Goal: Navigation & Orientation: Find specific page/section

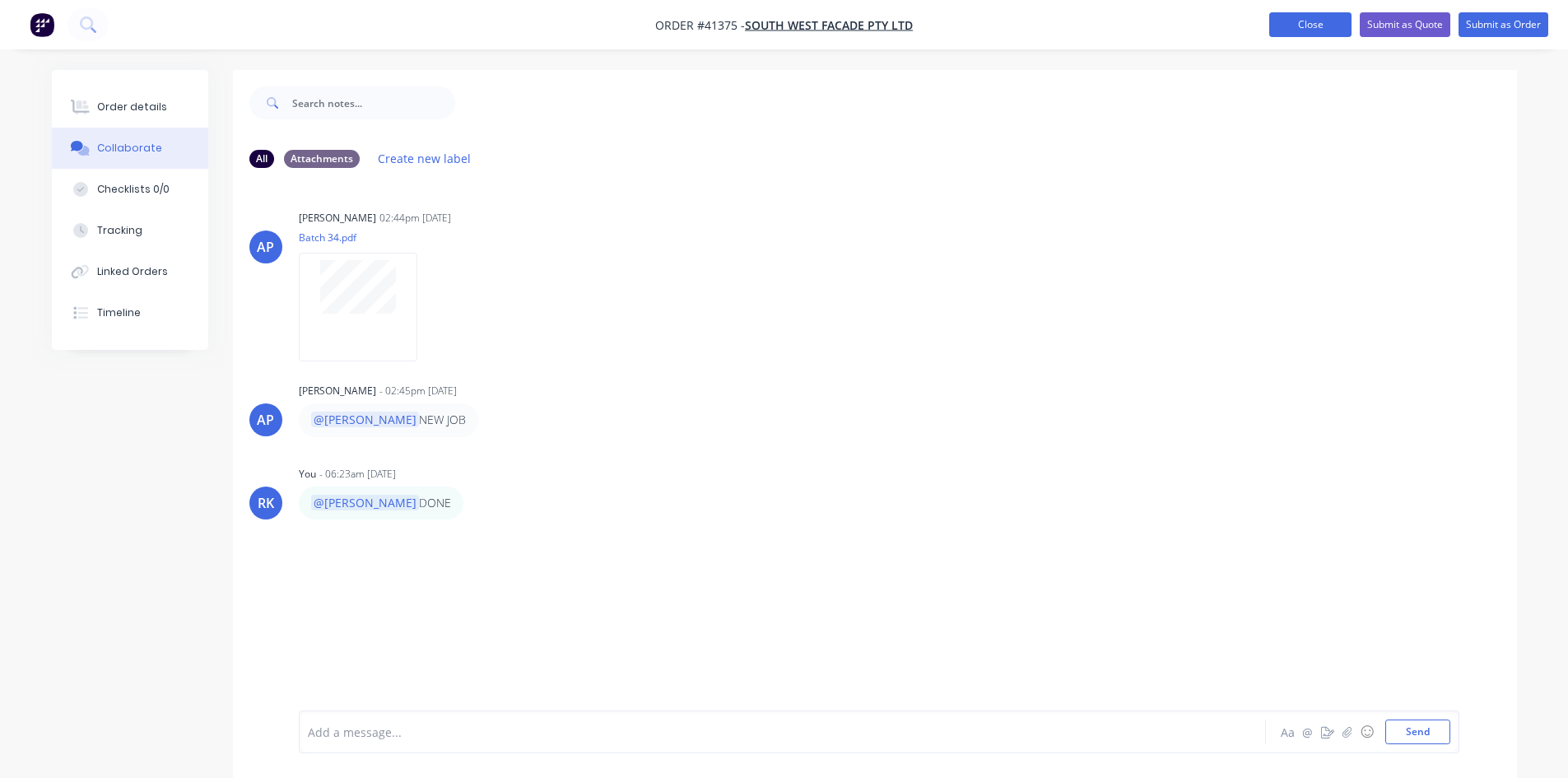
click at [1301, 23] on button "Close" at bounding box center [1311, 25] width 82 height 25
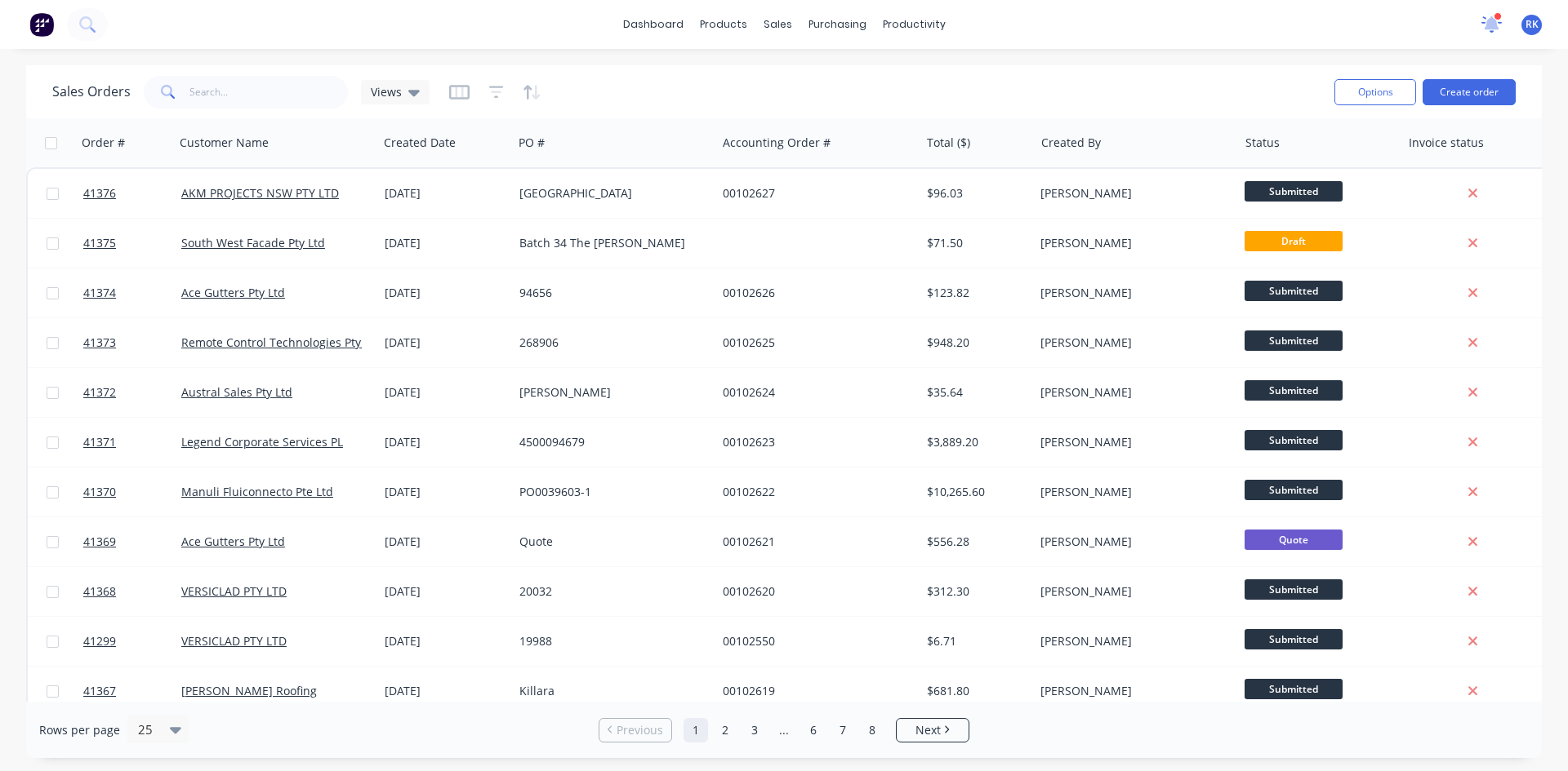
click at [1493, 23] on icon at bounding box center [1491, 22] width 16 height 15
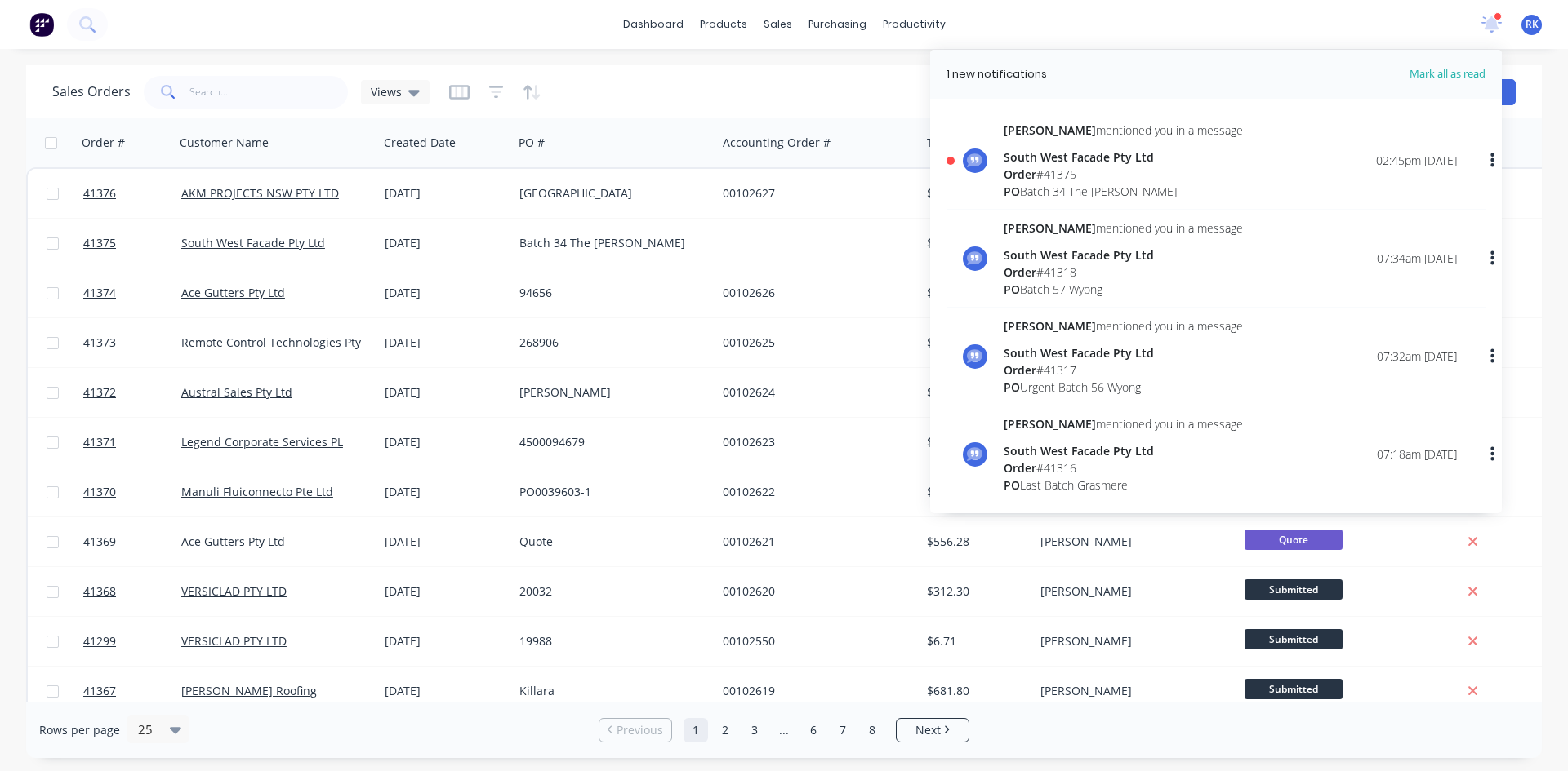
click at [1072, 169] on div "Order # 41375" at bounding box center [1123, 174] width 239 height 18
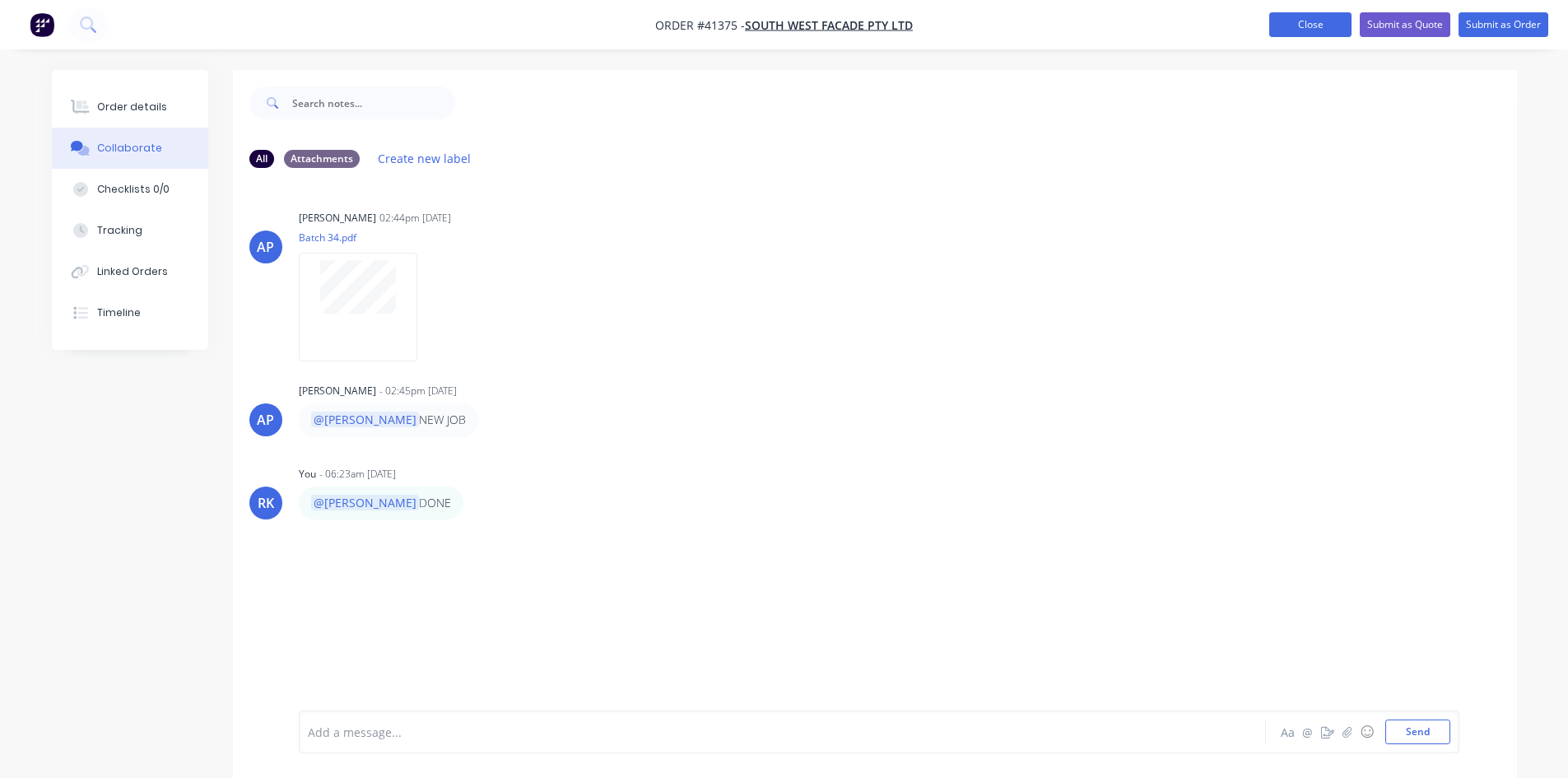
click at [1306, 24] on button "Close" at bounding box center [1311, 25] width 82 height 25
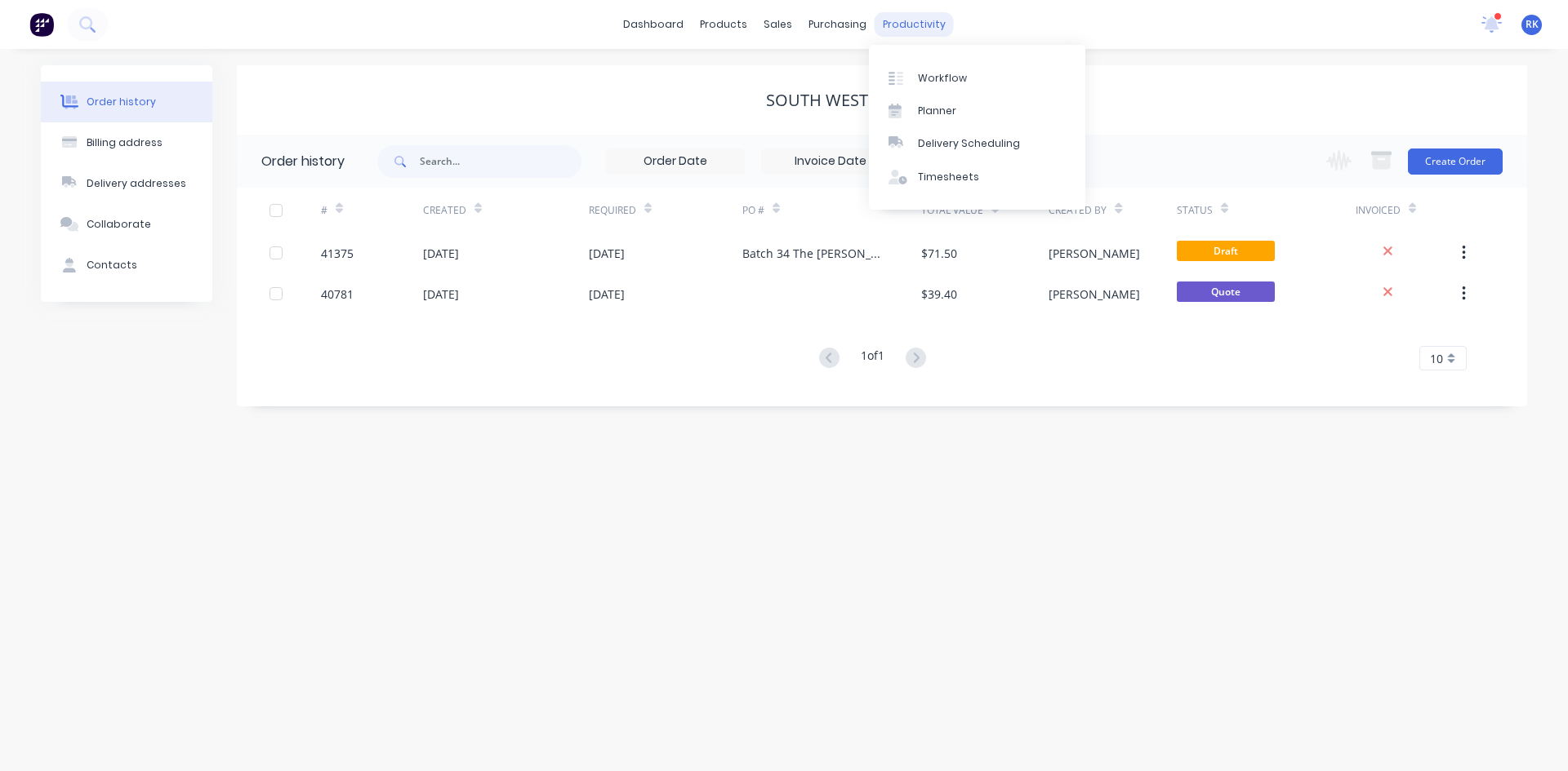
click at [903, 18] on div "productivity" at bounding box center [913, 24] width 79 height 24
click at [949, 104] on div "Planner" at bounding box center [937, 111] width 38 height 15
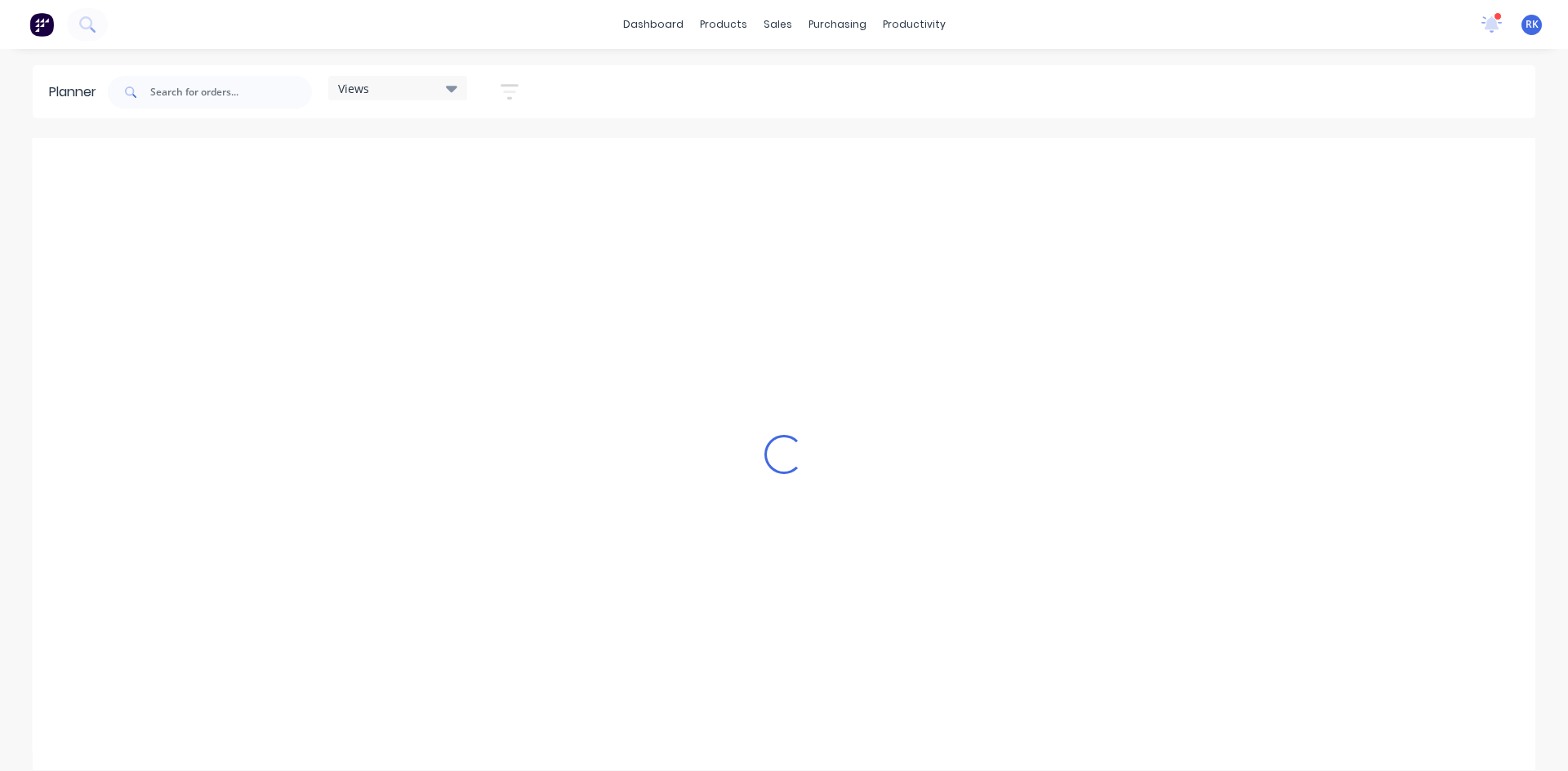
scroll to position [0, 1569]
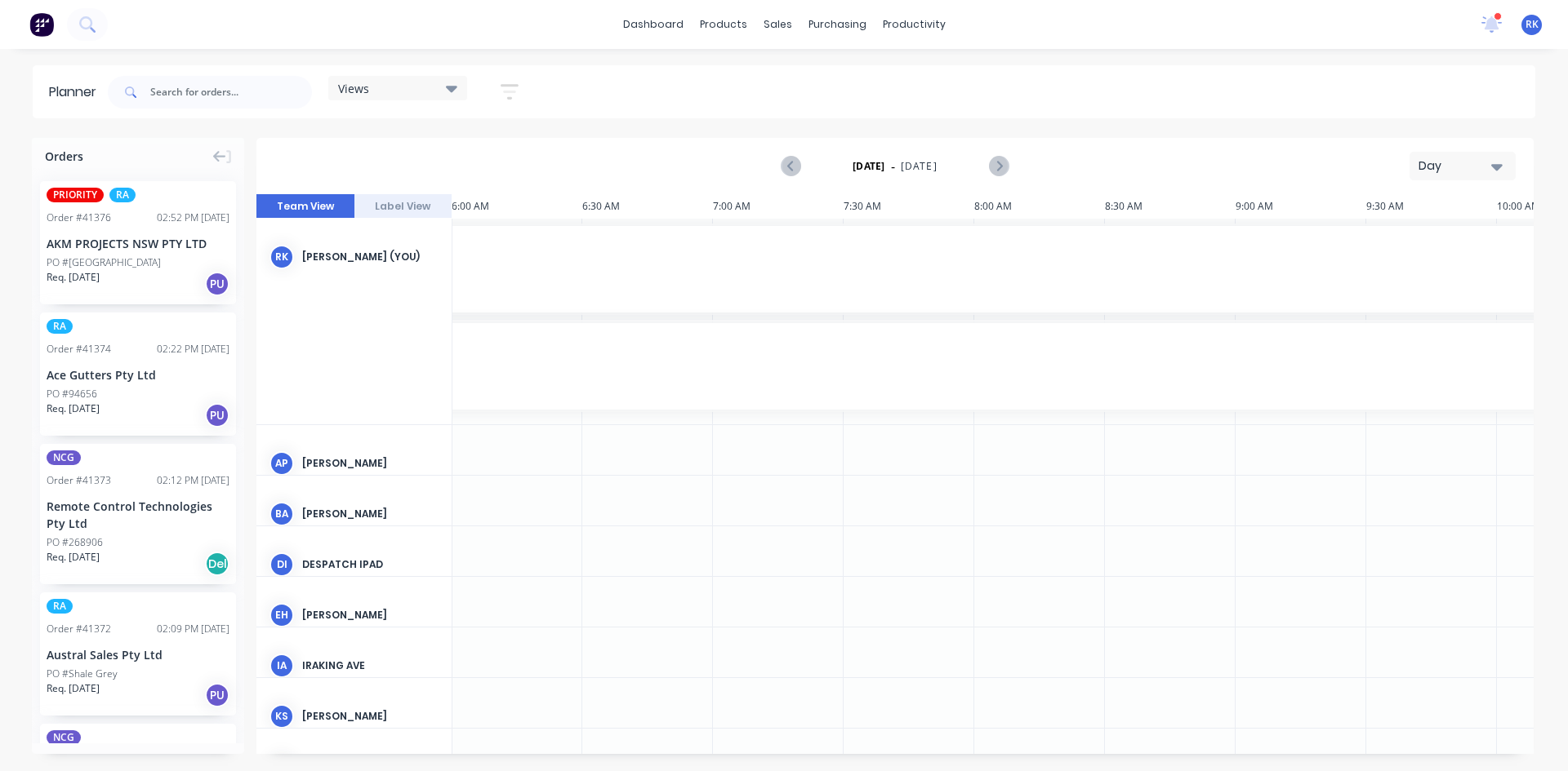
click at [1459, 164] on div "Day" at bounding box center [1455, 166] width 75 height 18
click at [1414, 244] on div "Week" at bounding box center [1433, 243] width 161 height 33
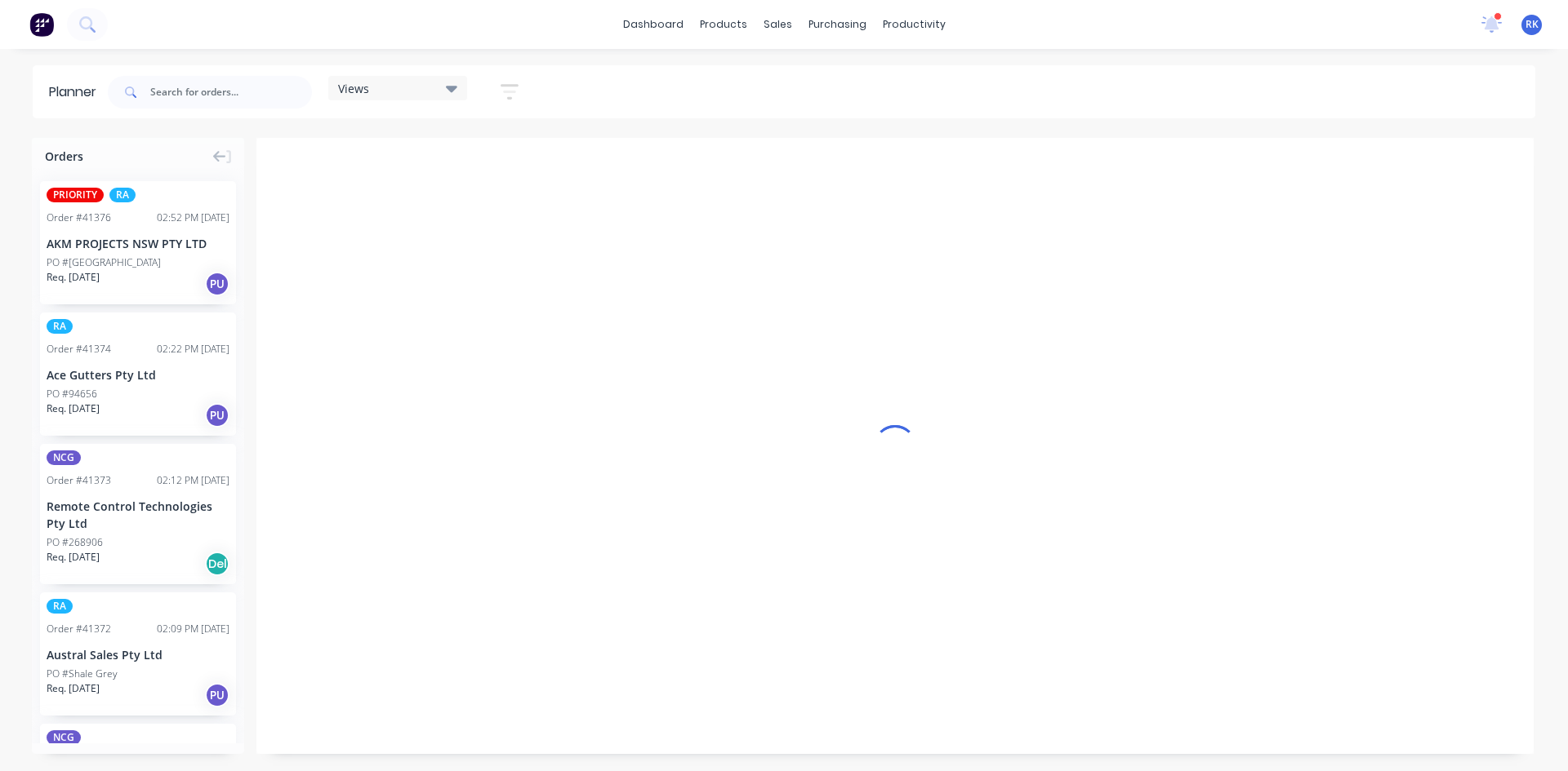
scroll to position [0, 1]
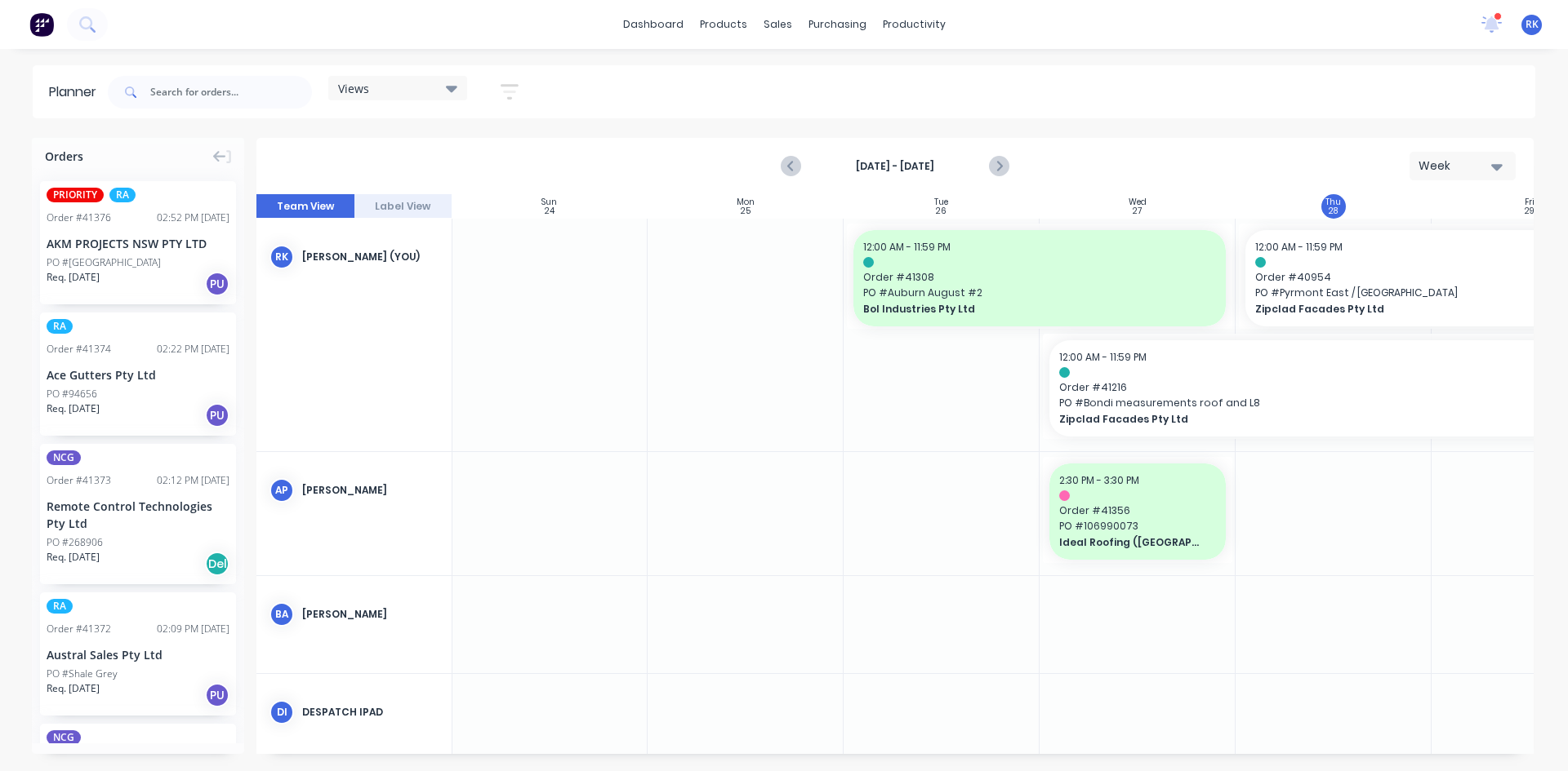
click at [416, 85] on div "Views" at bounding box center [398, 88] width 120 height 15
click at [383, 341] on button "[PERSON_NAME]" at bounding box center [427, 336] width 174 height 18
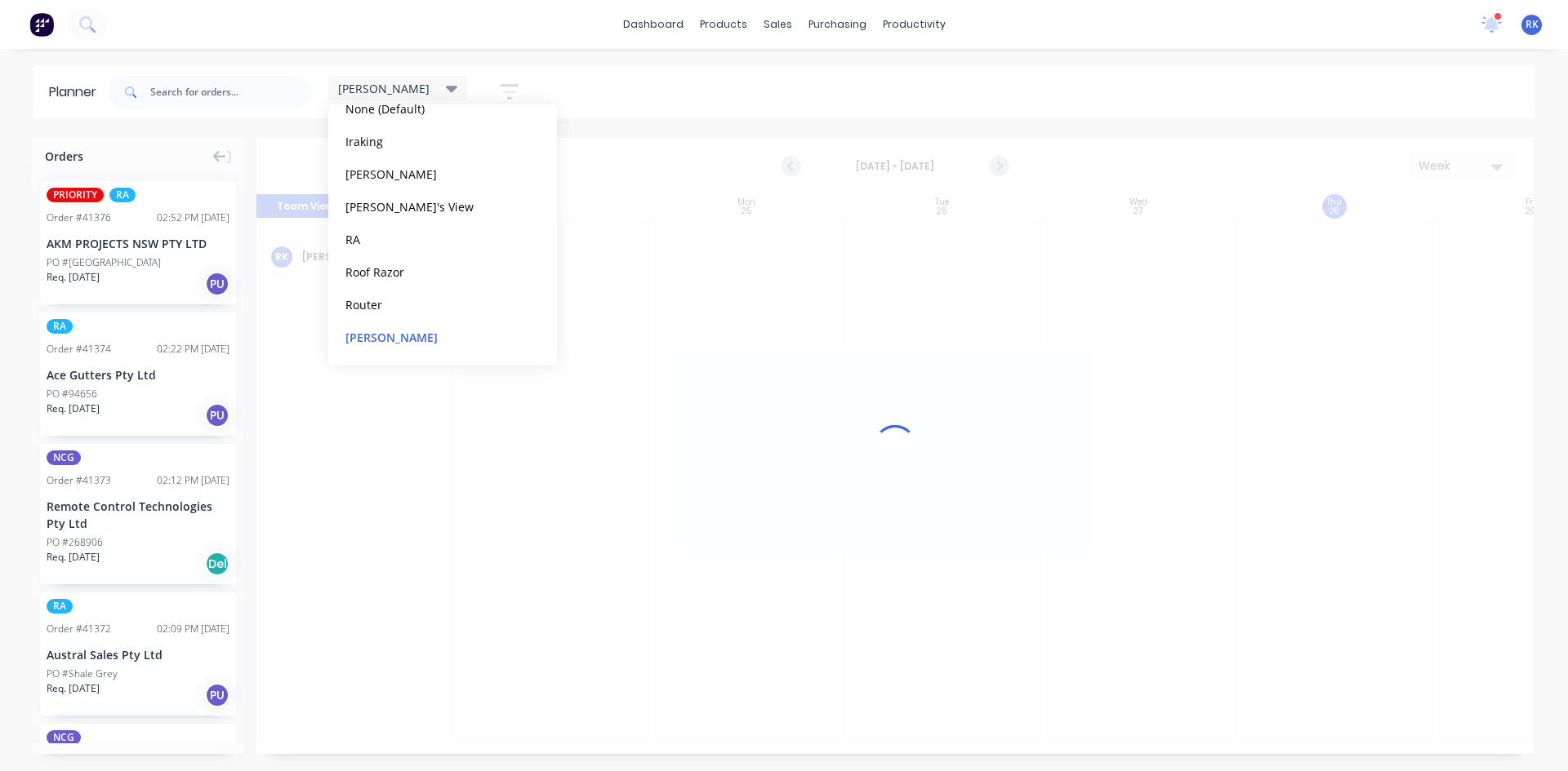
scroll to position [0, 1]
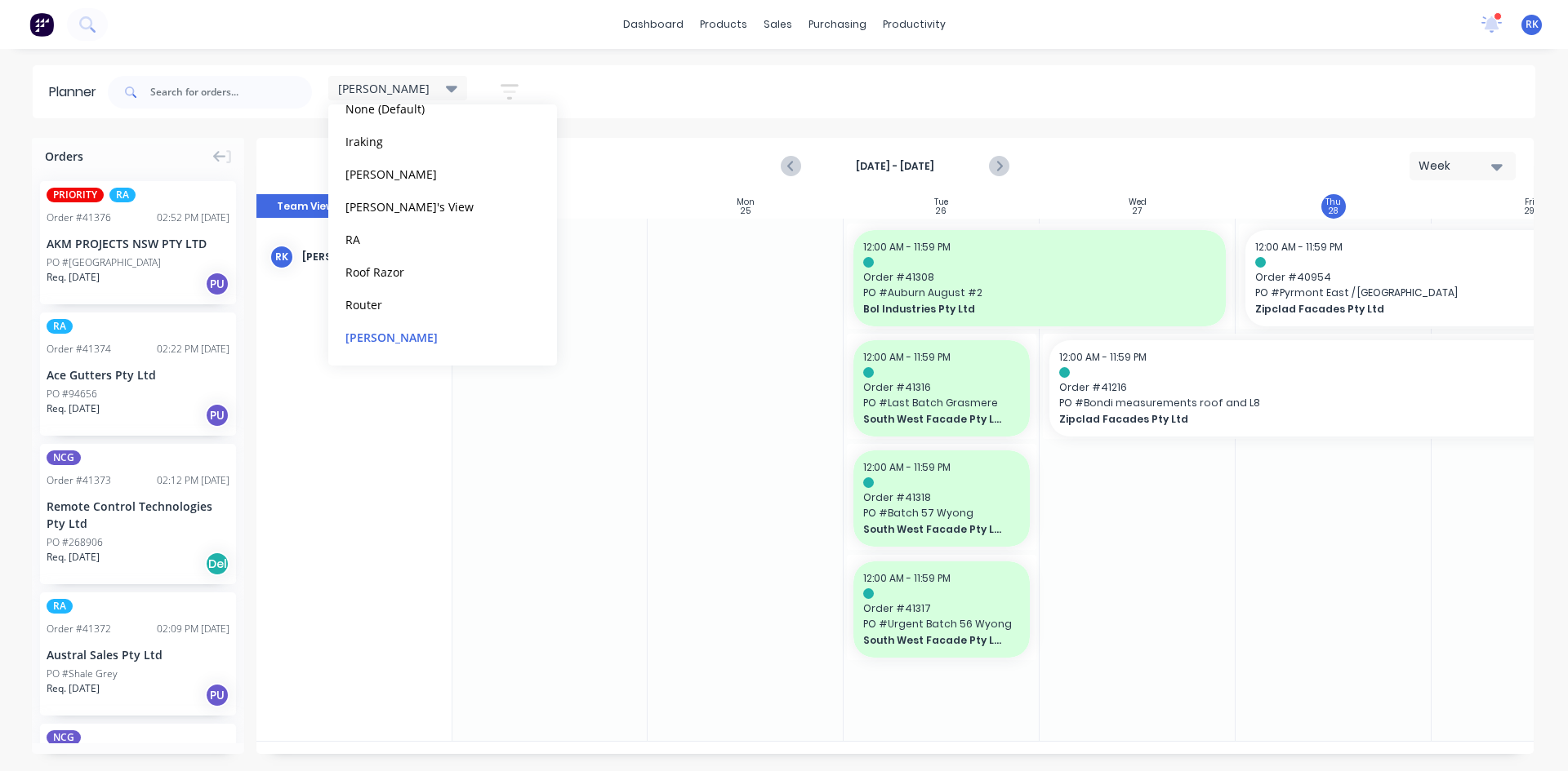
click at [1159, 518] on div at bounding box center [1137, 479] width 196 height 522
click at [657, 18] on link "dashboard" at bounding box center [653, 24] width 77 height 24
